Goal: Complete application form

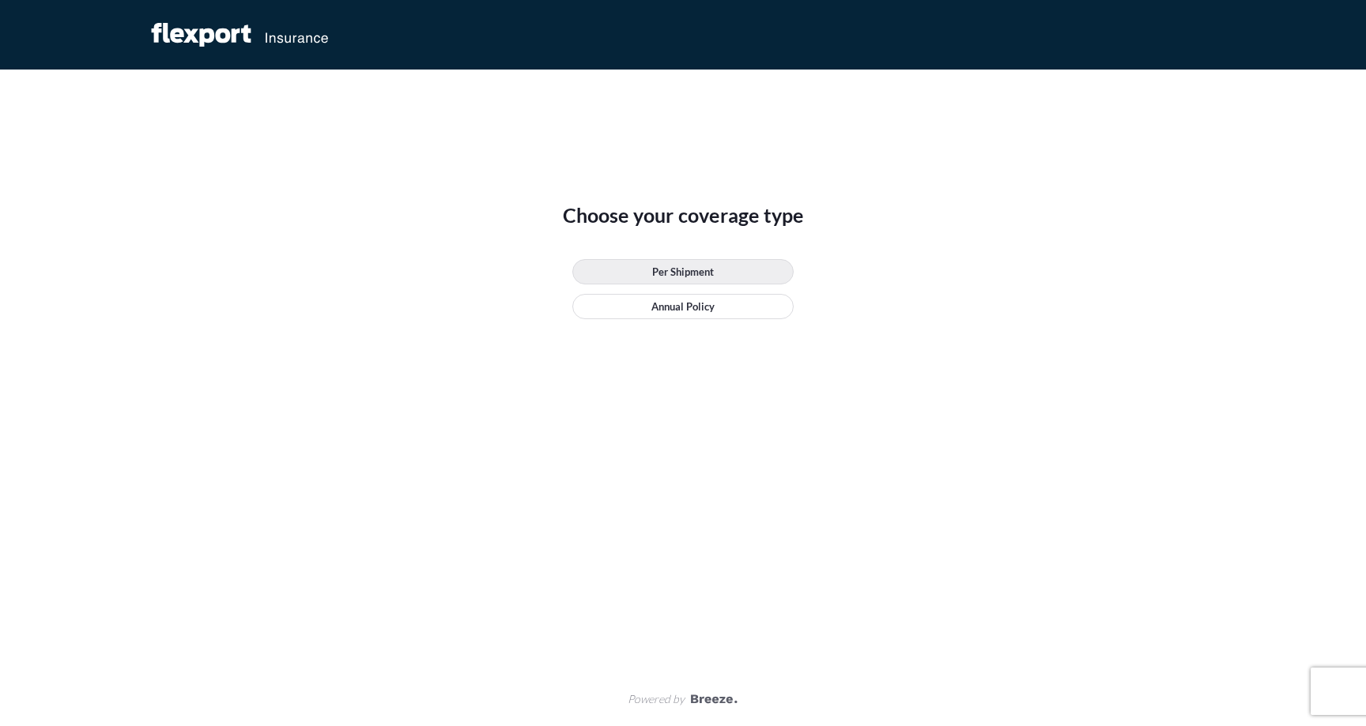
click at [677, 271] on p "Per Shipment" at bounding box center [683, 272] width 62 height 16
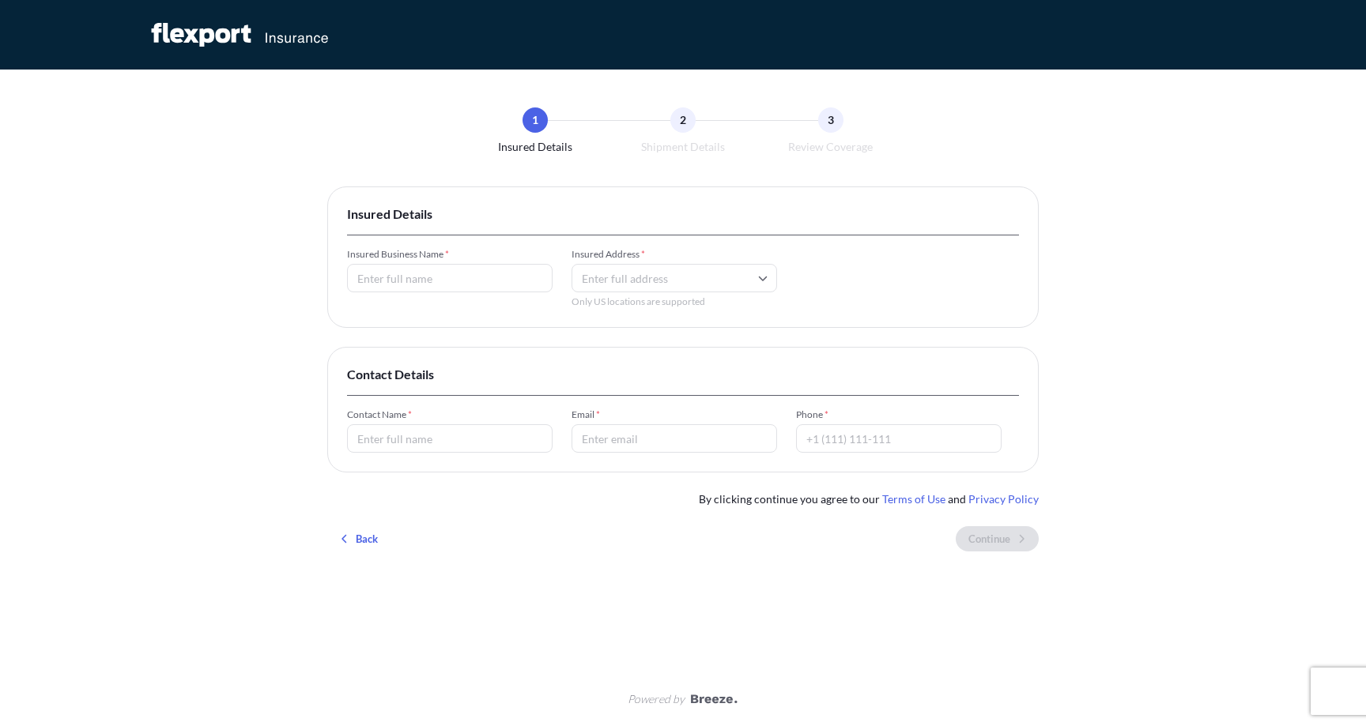
click at [489, 277] on input "Insured Business Name *" at bounding box center [449, 278] width 205 height 28
click at [677, 253] on span "Insured Address *" at bounding box center [673, 254] width 205 height 13
click at [677, 264] on input "Insured Address *" at bounding box center [673, 278] width 205 height 28
click at [670, 272] on input "Insured Address *" at bounding box center [673, 278] width 205 height 28
click at [791, 289] on div "Insured Business Name * Value must not be empty Insured Address * Only US locat…" at bounding box center [683, 278] width 672 height 60
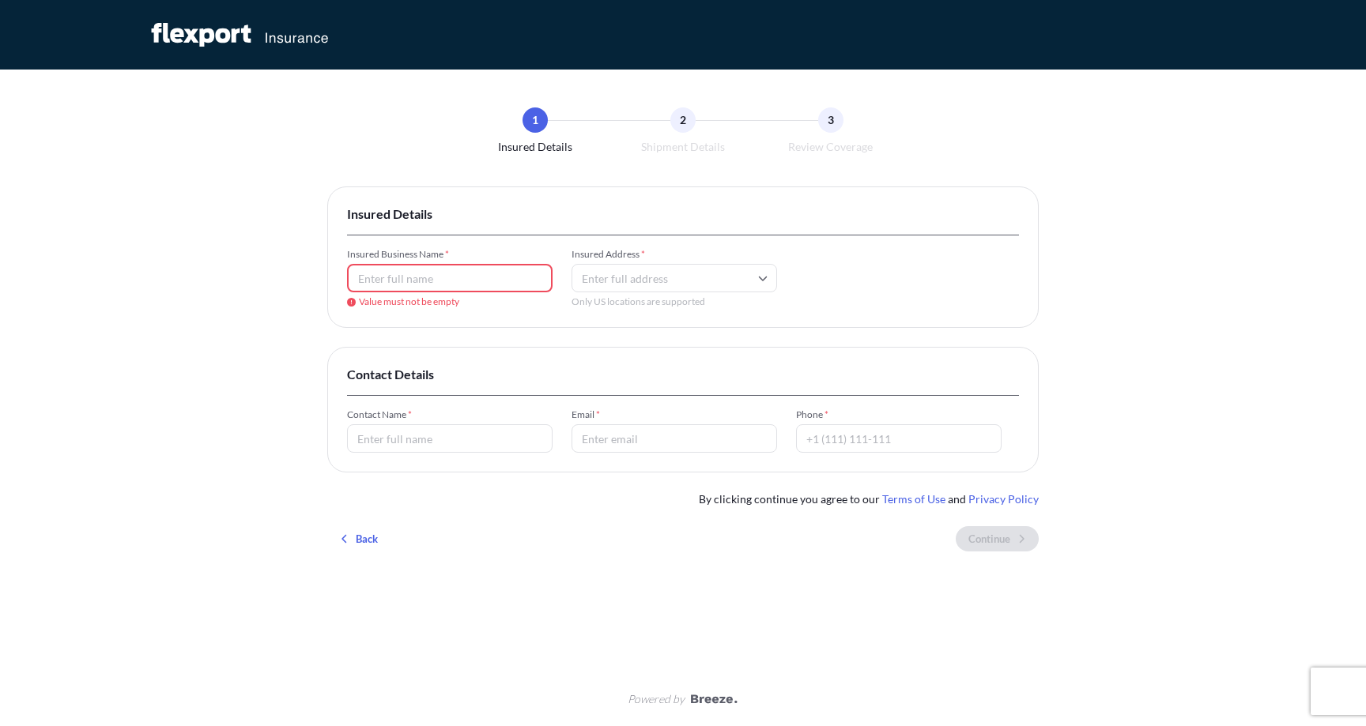
click at [1227, 224] on div "1 Insured Details 2 Shipment Details 3 Review Coverage Insured Details Insured …" at bounding box center [683, 363] width 1366 height 726
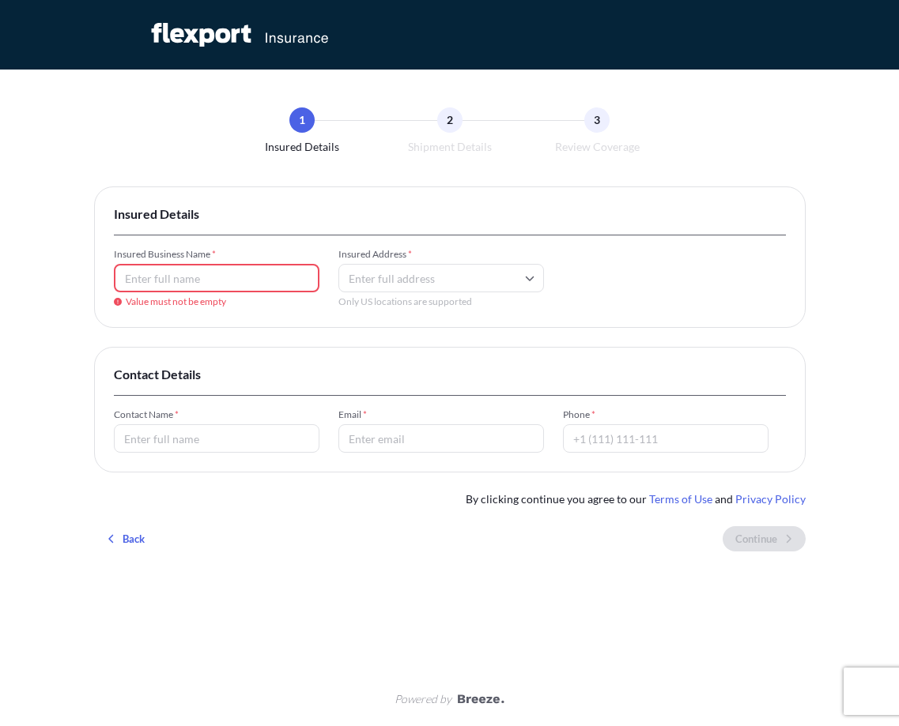
click at [898, 83] on div "1 Insured Details 2 Shipment Details 3 Review Coverage Insured Details Insured …" at bounding box center [449, 363] width 899 height 726
